Goal: Task Accomplishment & Management: Use online tool/utility

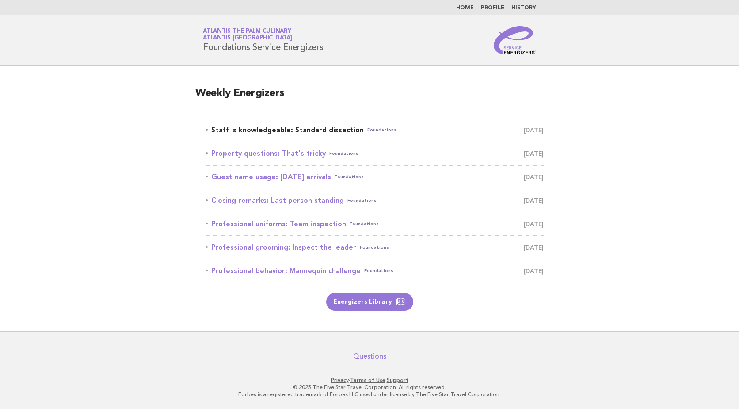
click at [313, 130] on link "Staff is knowledgeable: Standard dissection Foundations [DATE]" at bounding box center [375, 130] width 338 height 12
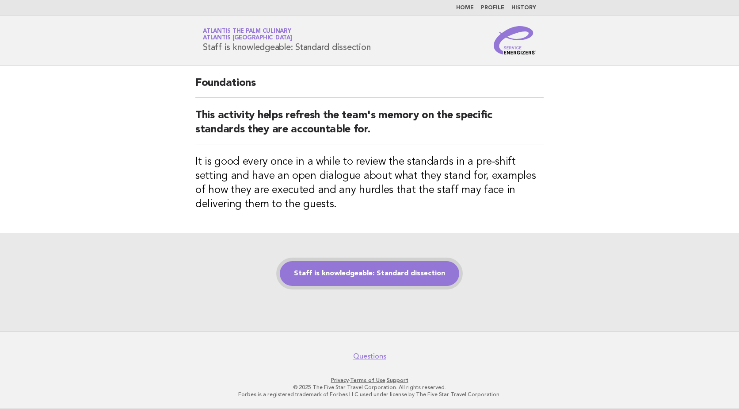
click at [326, 278] on link "Staff is knowledgeable: Standard dissection" at bounding box center [370, 273] width 180 height 25
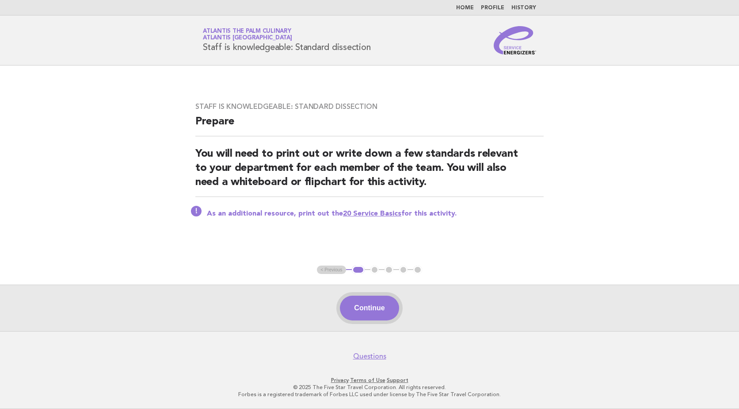
click at [367, 309] on button "Continue" at bounding box center [369, 307] width 59 height 25
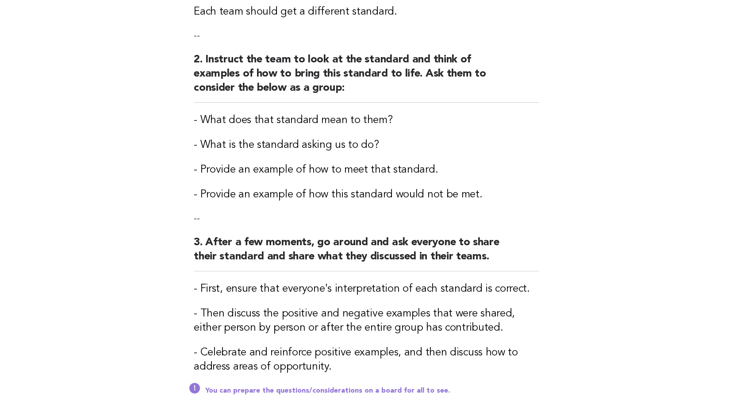
scroll to position [313, 0]
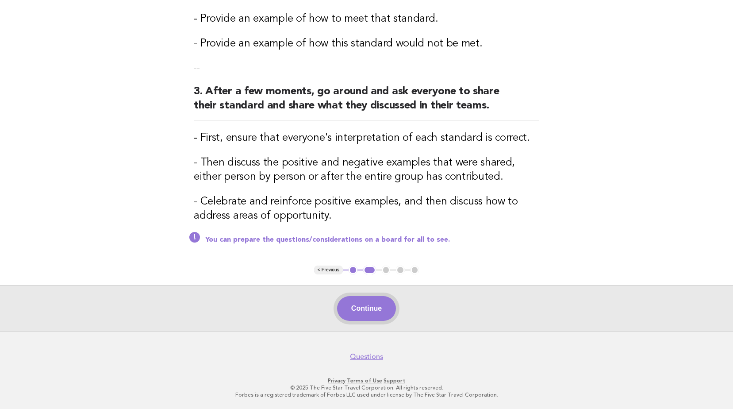
click at [370, 306] on button "Continue" at bounding box center [366, 308] width 59 height 25
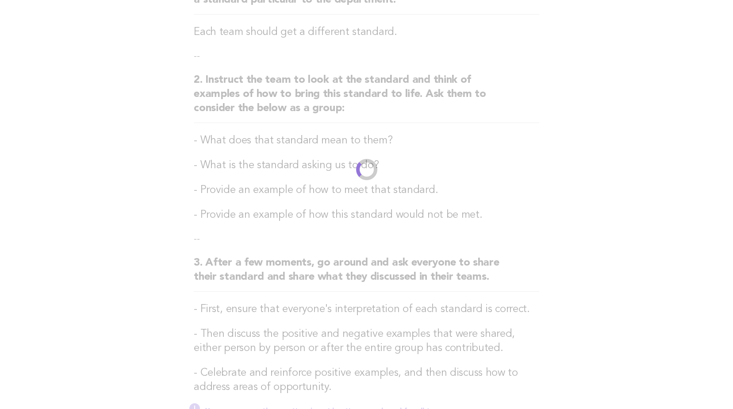
scroll to position [0, 0]
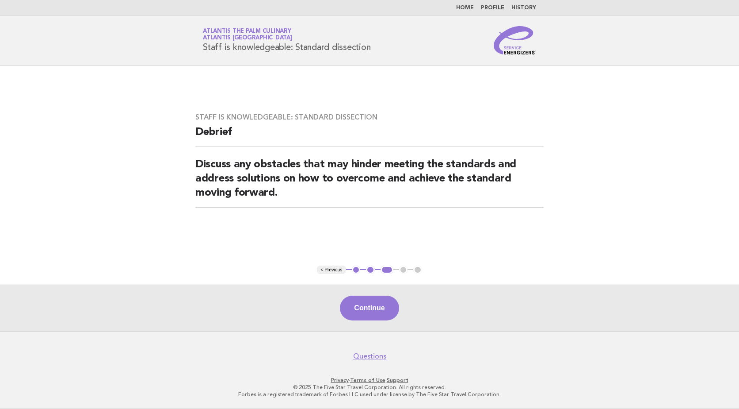
click at [370, 306] on button "Continue" at bounding box center [369, 307] width 59 height 25
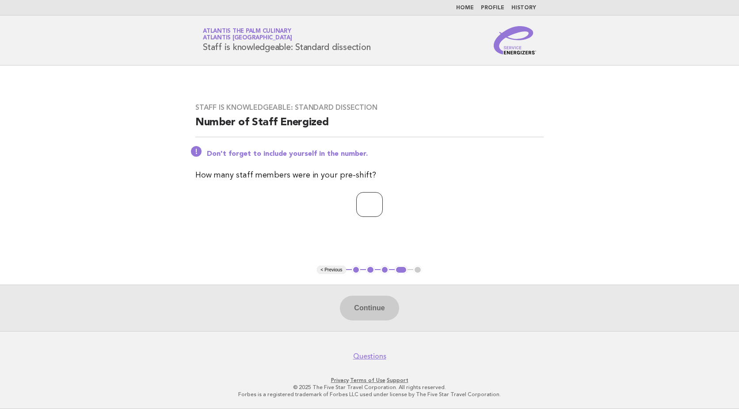
click at [378, 203] on input "number" at bounding box center [369, 204] width 27 height 25
type input "**"
click at [370, 310] on button "Continue" at bounding box center [369, 307] width 59 height 25
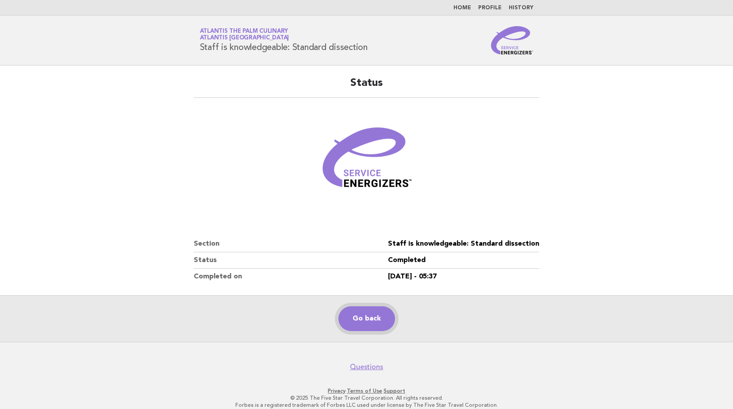
click at [368, 321] on link "Go back" at bounding box center [366, 318] width 57 height 25
